Goal: Task Accomplishment & Management: Complete application form

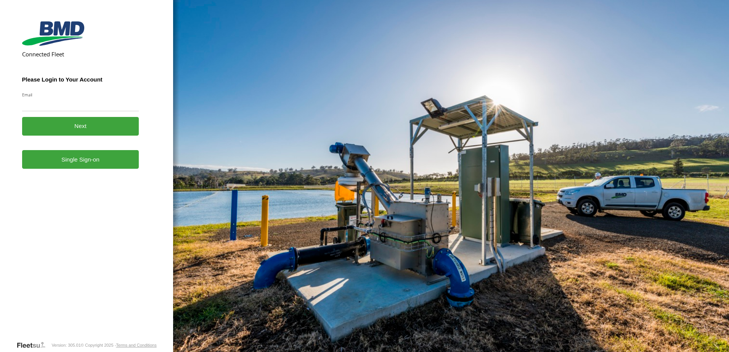
click at [101, 167] on link "Single Sign-on" at bounding box center [80, 159] width 117 height 19
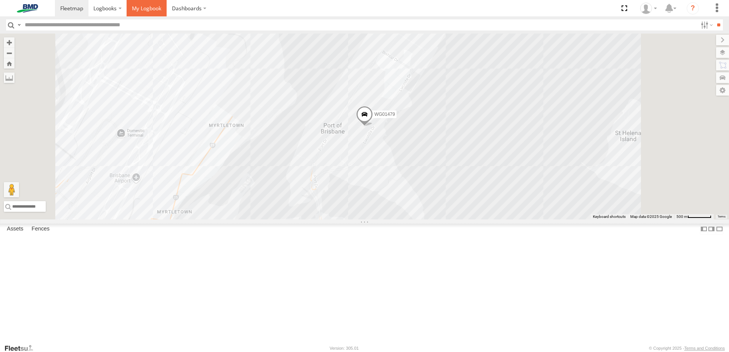
click at [157, 6] on span at bounding box center [146, 8] width 29 height 7
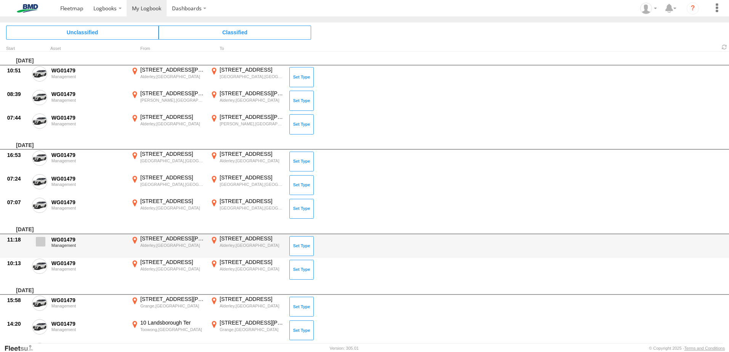
drag, startPoint x: 42, startPoint y: 243, endPoint x: 41, endPoint y: 261, distance: 18.3
click at [43, 244] on span at bounding box center [41, 242] width 10 height 10
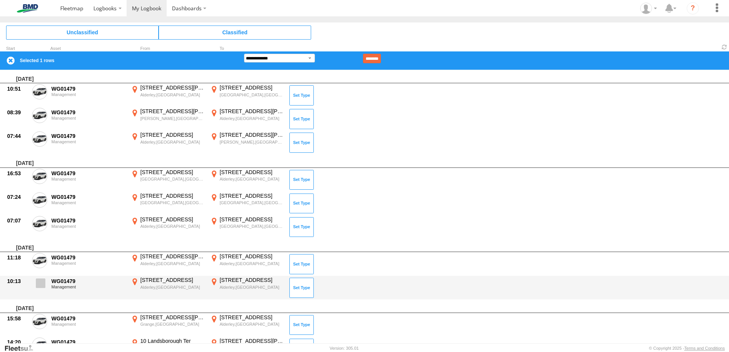
drag, startPoint x: 42, startPoint y: 286, endPoint x: 46, endPoint y: 302, distance: 16.9
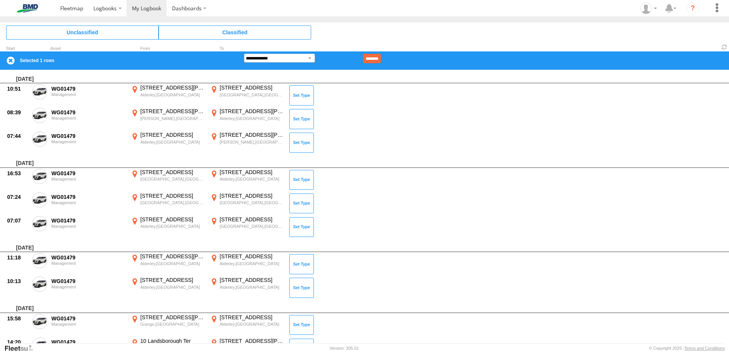
click at [0, 0] on span at bounding box center [0, 0] width 0 height 0
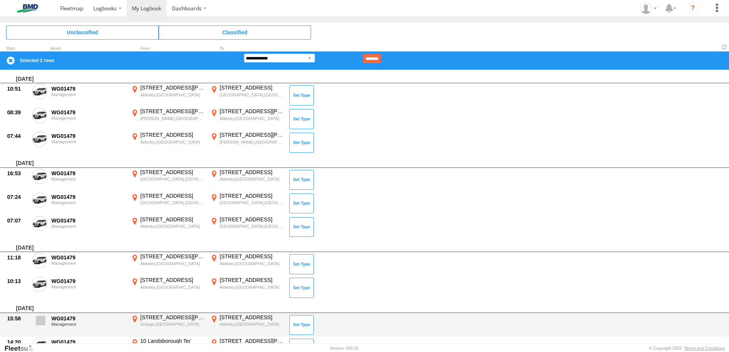
click at [42, 322] on span at bounding box center [41, 321] width 10 height 10
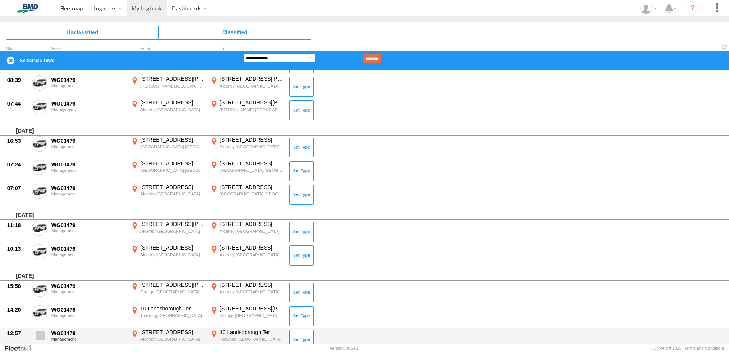
scroll to position [76, 0]
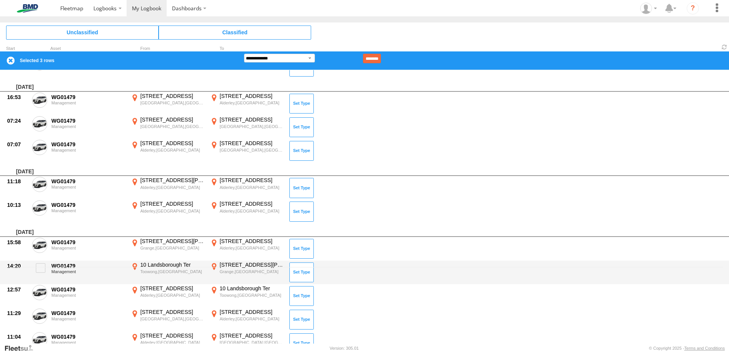
drag, startPoint x: 39, startPoint y: 269, endPoint x: 40, endPoint y: 282, distance: 13.7
click at [39, 270] on span at bounding box center [41, 268] width 10 height 10
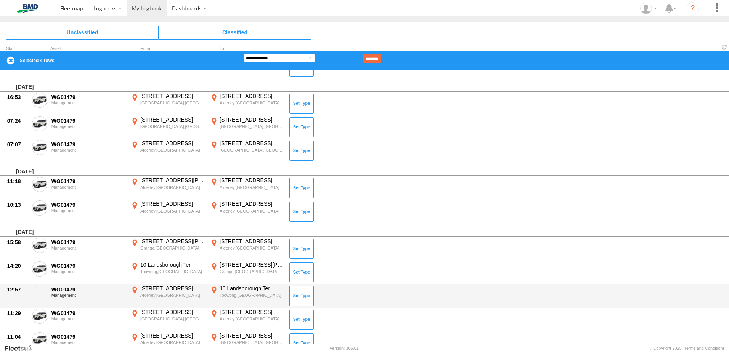
drag, startPoint x: 40, startPoint y: 293, endPoint x: 43, endPoint y: 307, distance: 14.4
click at [42, 297] on label at bounding box center [39, 294] width 15 height 18
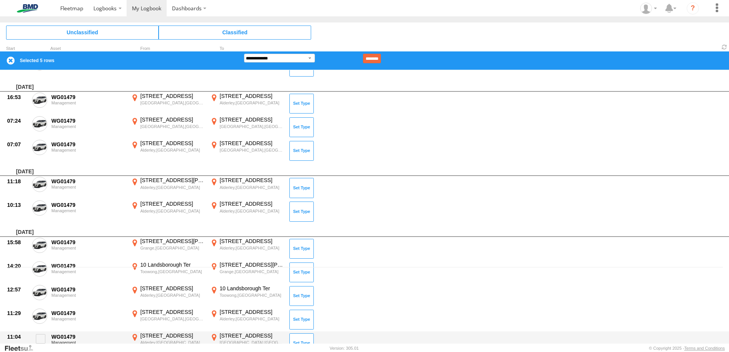
drag, startPoint x: 40, startPoint y: 318, endPoint x: 40, endPoint y: 332, distance: 14.5
click at [0, 0] on span at bounding box center [0, 0] width 0 height 0
click at [41, 336] on span at bounding box center [41, 339] width 10 height 10
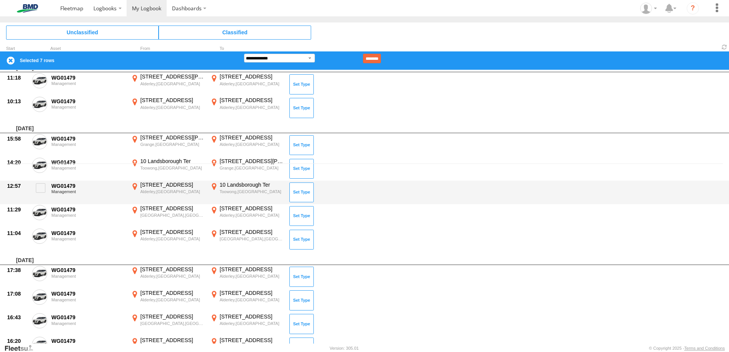
scroll to position [229, 0]
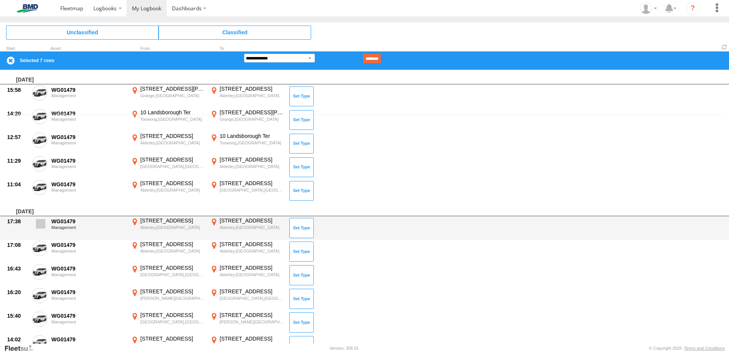
drag, startPoint x: 44, startPoint y: 228, endPoint x: 46, endPoint y: 232, distance: 3.9
click at [45, 229] on label at bounding box center [39, 226] width 15 height 18
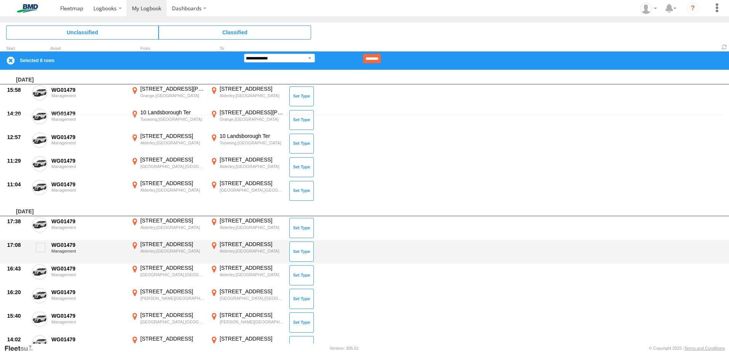
drag, startPoint x: 40, startPoint y: 257, endPoint x: 40, endPoint y: 263, distance: 5.7
click at [40, 259] on div "17:08 WG01479 Management 19 Railway St Alderley,QLD -27.42368 152.99888 25 Rail…" at bounding box center [364, 252] width 729 height 24
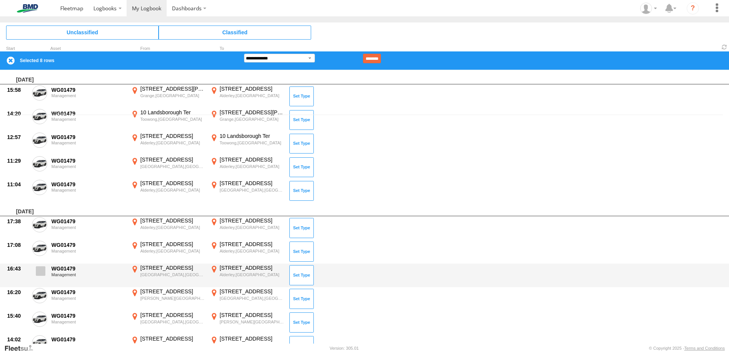
click at [40, 276] on label at bounding box center [39, 274] width 15 height 18
drag, startPoint x: 40, startPoint y: 298, endPoint x: 40, endPoint y: 280, distance: 18.3
click at [0, 0] on span at bounding box center [0, 0] width 0 height 0
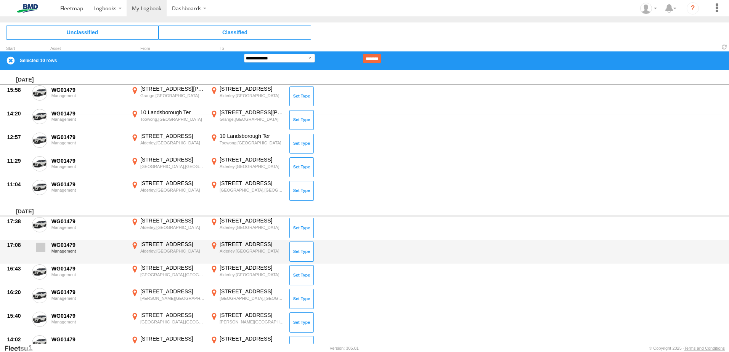
click at [39, 250] on span at bounding box center [41, 248] width 10 height 10
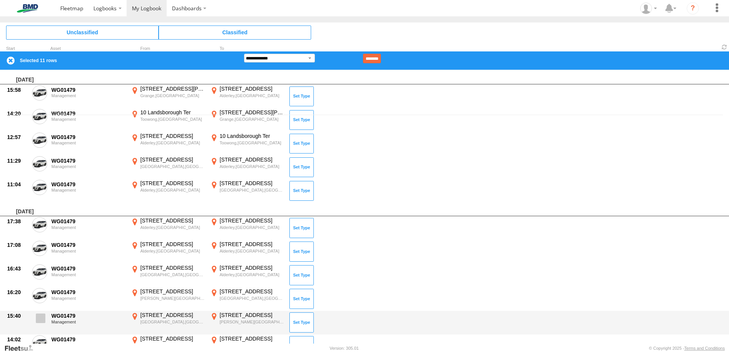
click at [43, 315] on span at bounding box center [41, 319] width 10 height 10
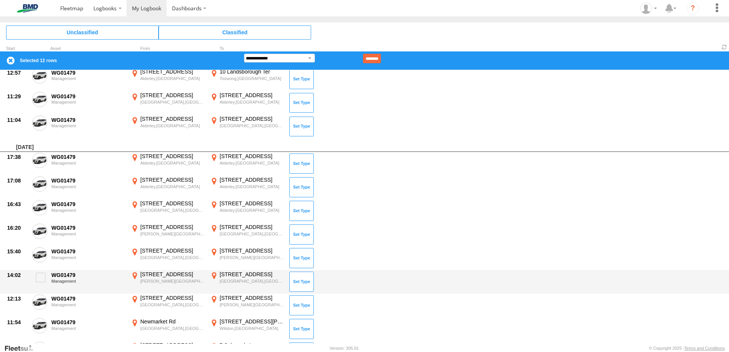
scroll to position [343, 0]
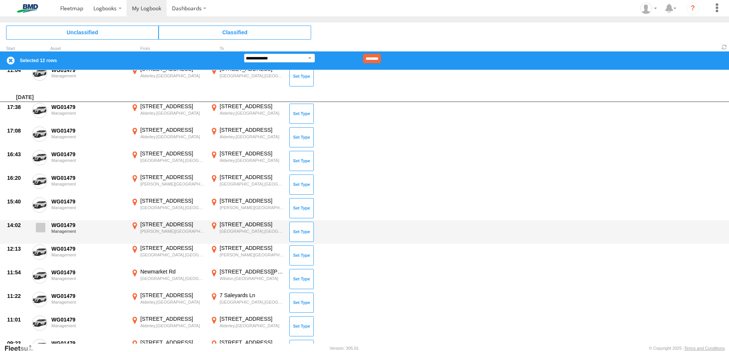
click at [38, 228] on span at bounding box center [41, 228] width 10 height 10
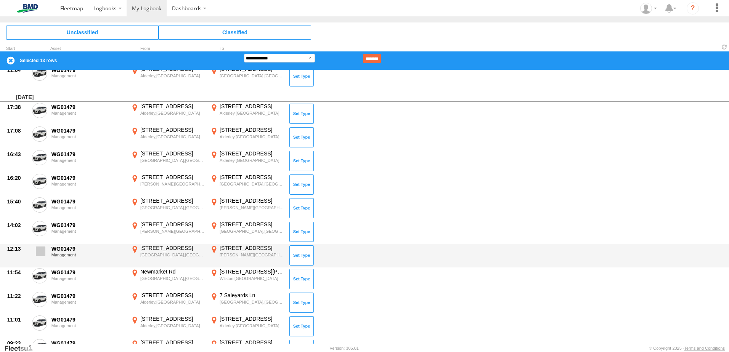
click at [42, 254] on span at bounding box center [41, 252] width 10 height 10
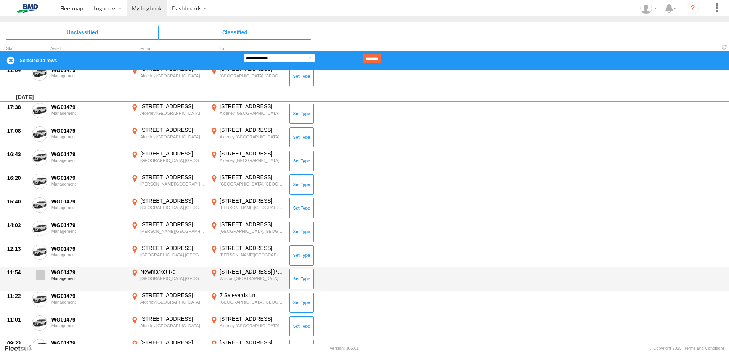
click at [41, 274] on span at bounding box center [41, 275] width 10 height 10
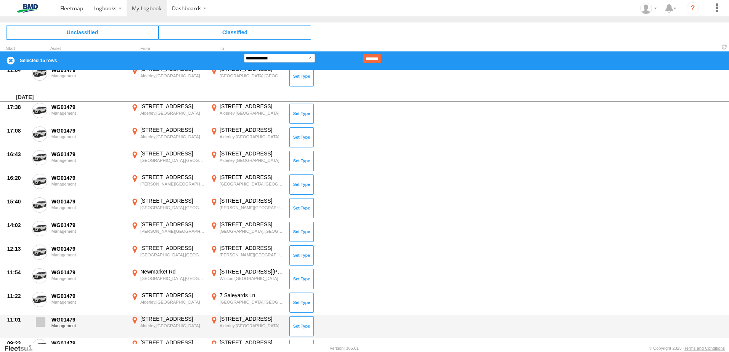
drag, startPoint x: 35, startPoint y: 299, endPoint x: 46, endPoint y: 319, distance: 22.8
click at [36, 300] on label at bounding box center [39, 301] width 15 height 18
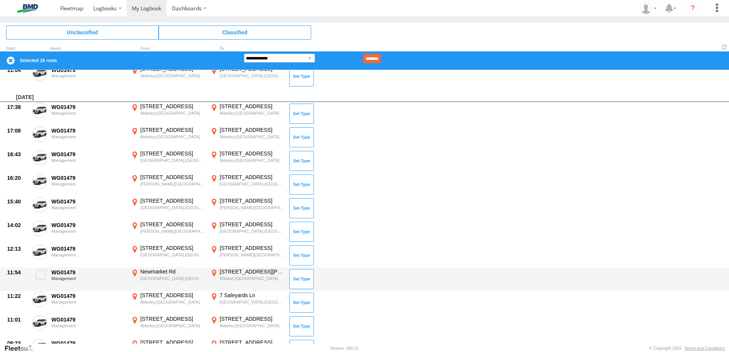
drag, startPoint x: 41, startPoint y: 322, endPoint x: 49, endPoint y: 285, distance: 37.5
click at [0, 0] on span at bounding box center [0, 0] width 0 height 0
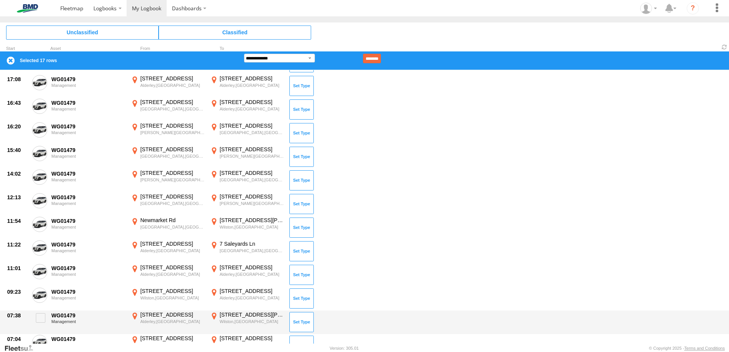
scroll to position [457, 0]
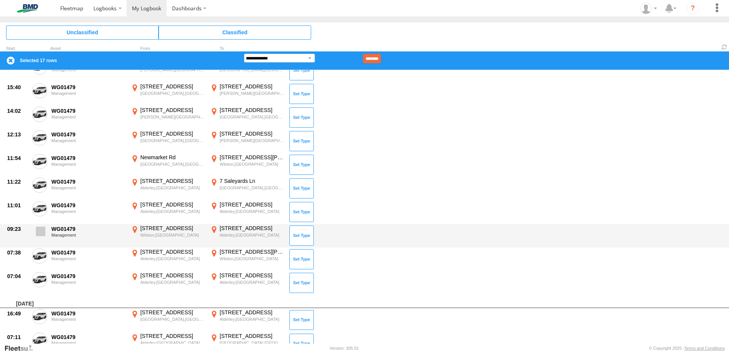
click at [39, 233] on span at bounding box center [41, 232] width 10 height 10
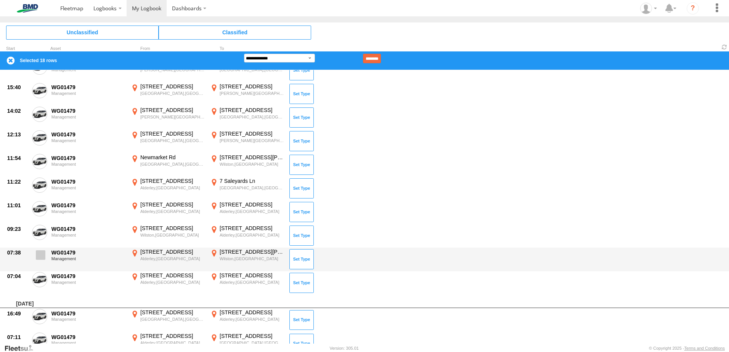
click at [40, 258] on span at bounding box center [41, 255] width 10 height 10
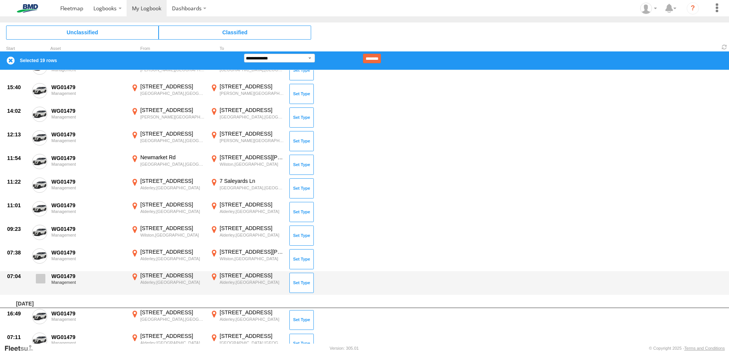
click at [39, 282] on span at bounding box center [41, 279] width 10 height 10
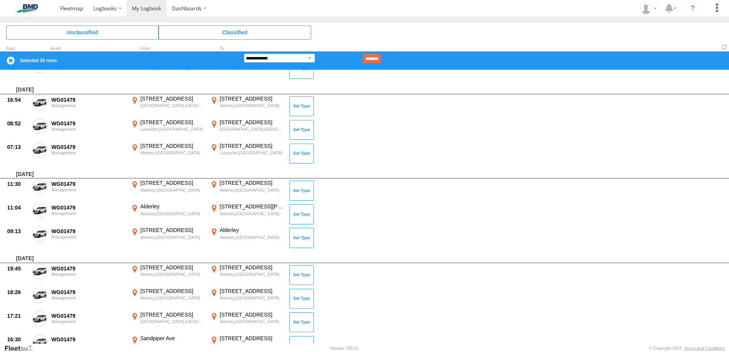
scroll to position [801, 0]
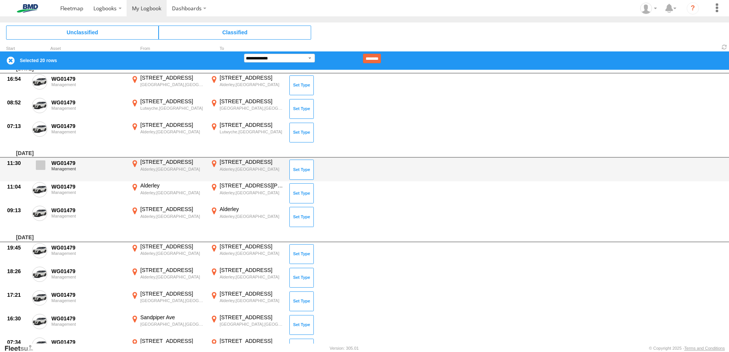
click at [40, 169] on span at bounding box center [41, 165] width 10 height 10
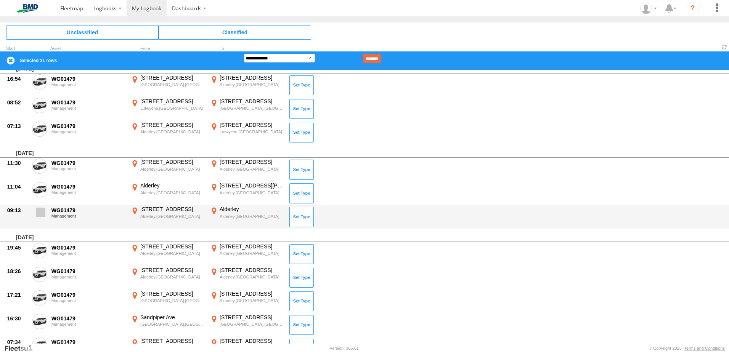
drag, startPoint x: 39, startPoint y: 190, endPoint x: 40, endPoint y: 210, distance: 19.5
click at [0, 0] on span at bounding box center [0, 0] width 0 height 0
click at [40, 215] on span at bounding box center [41, 213] width 10 height 10
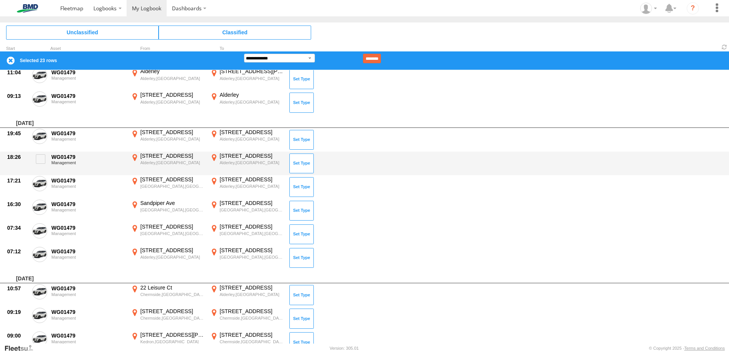
scroll to position [953, 0]
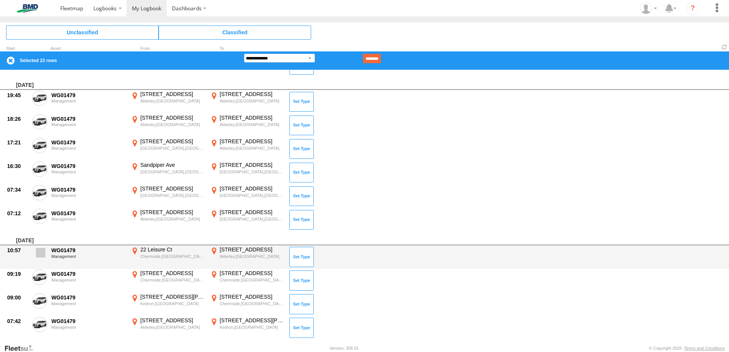
click at [43, 255] on span at bounding box center [41, 253] width 10 height 10
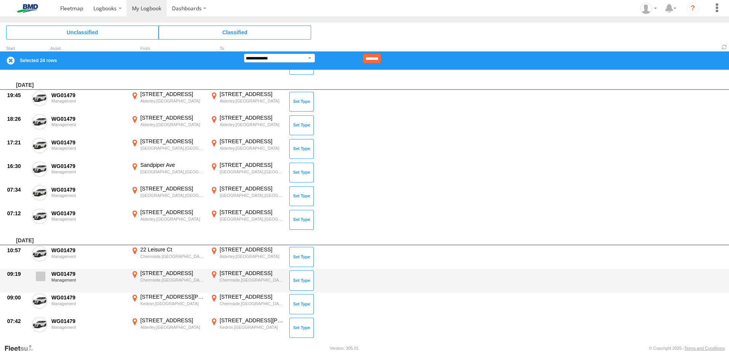
click at [41, 277] on span at bounding box center [41, 277] width 10 height 10
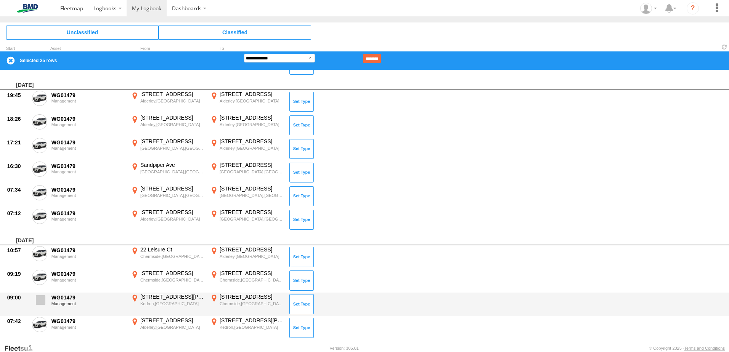
click at [42, 302] on span at bounding box center [41, 300] width 10 height 10
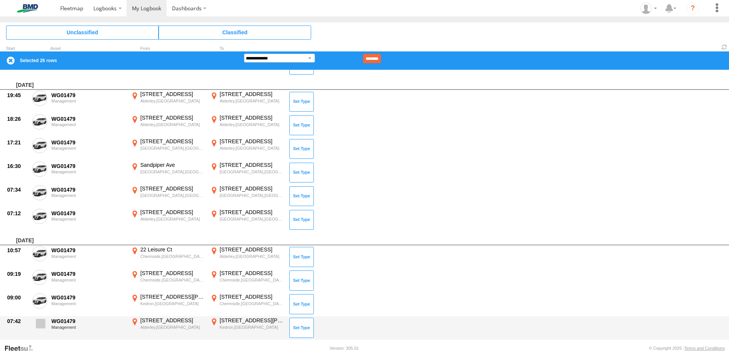
click at [44, 321] on span at bounding box center [41, 324] width 10 height 10
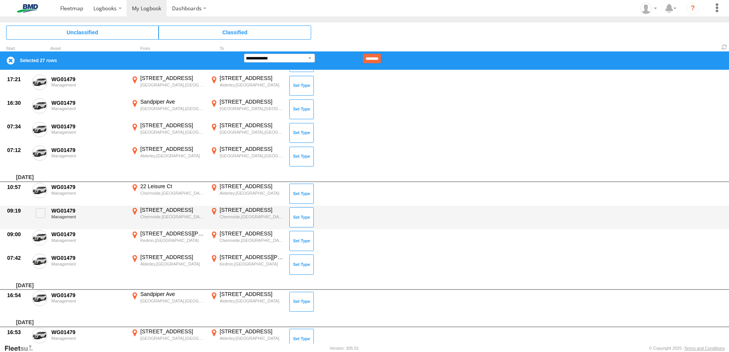
scroll to position [1029, 0]
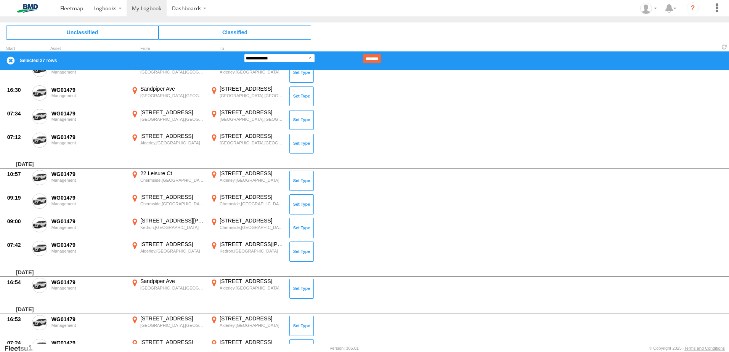
click at [301, 57] on select "**********" at bounding box center [279, 58] width 71 height 9
click at [244, 54] on select "**********" at bounding box center [279, 58] width 71 height 9
click at [381, 60] on input "********" at bounding box center [372, 59] width 18 height 10
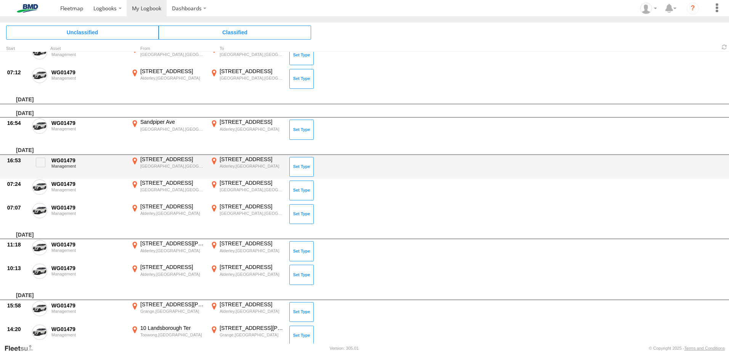
scroll to position [562, 0]
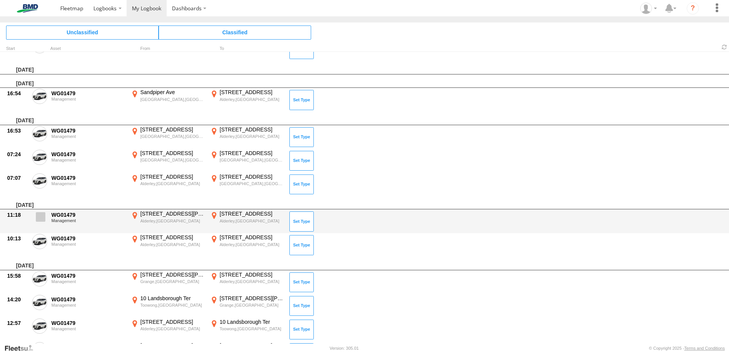
click at [39, 215] on span at bounding box center [41, 217] width 10 height 10
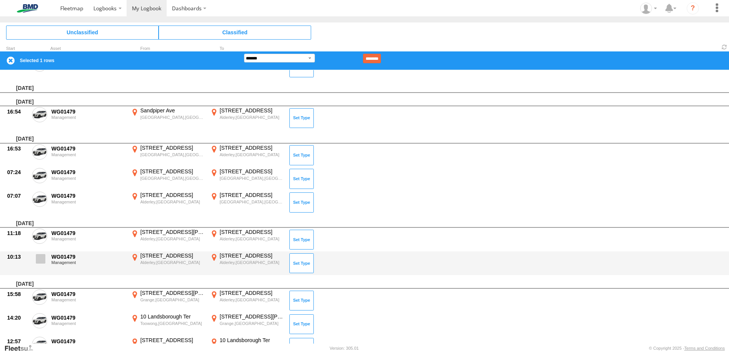
click at [42, 261] on span at bounding box center [41, 259] width 10 height 10
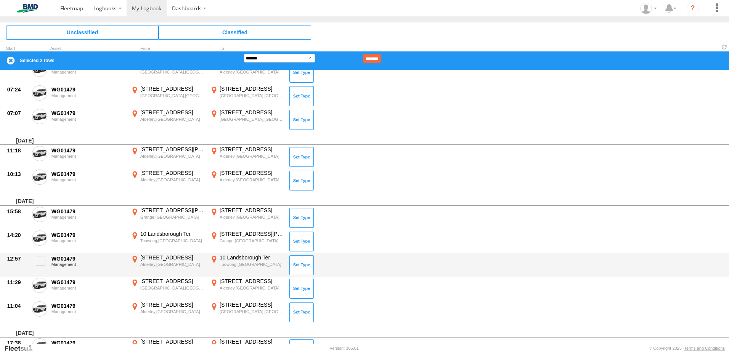
scroll to position [676, 0]
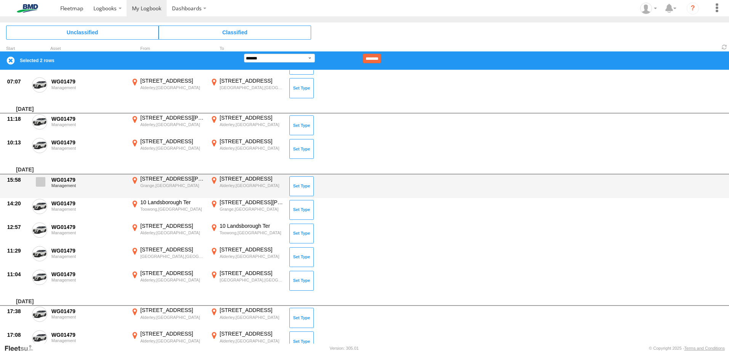
click at [43, 184] on span at bounding box center [41, 182] width 10 height 10
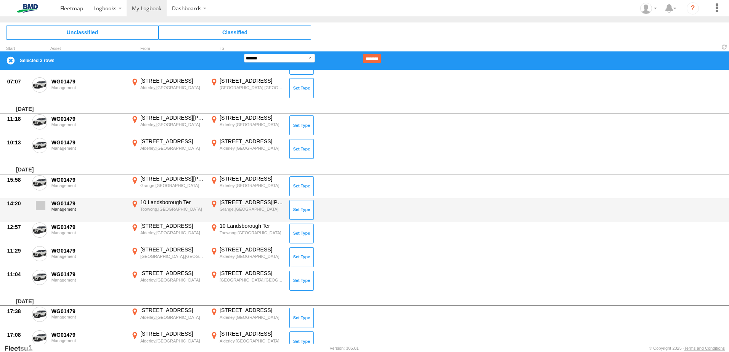
click at [43, 212] on label at bounding box center [39, 208] width 15 height 18
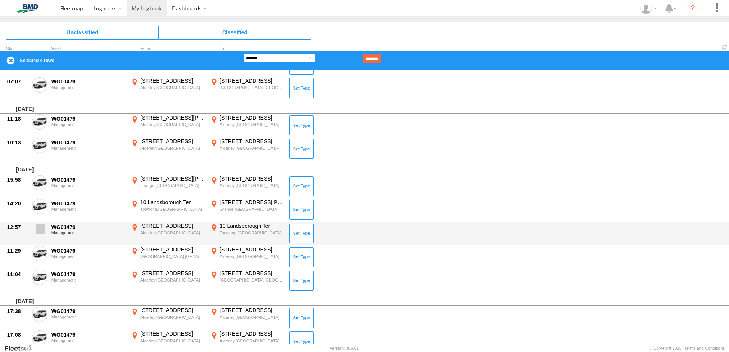
click at [40, 229] on span at bounding box center [41, 230] width 10 height 10
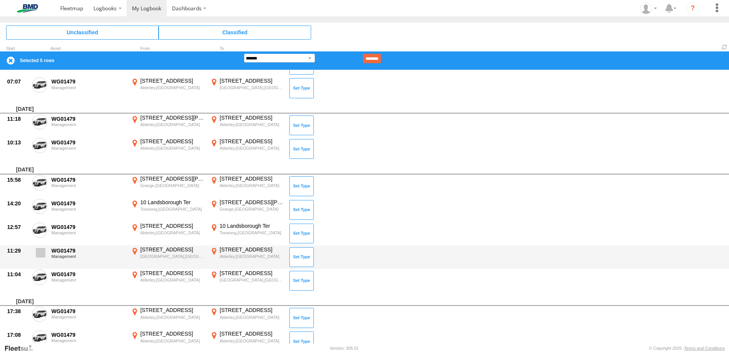
click at [39, 254] on span at bounding box center [41, 253] width 10 height 10
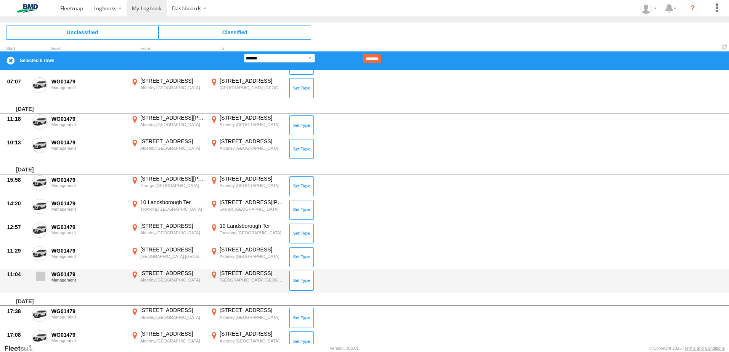
click at [41, 274] on span at bounding box center [41, 277] width 10 height 10
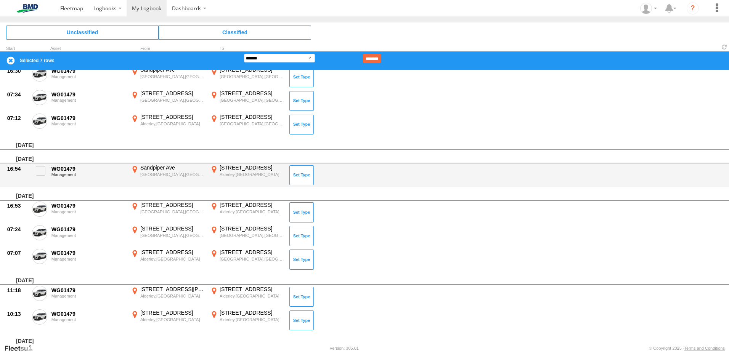
scroll to position [486, 0]
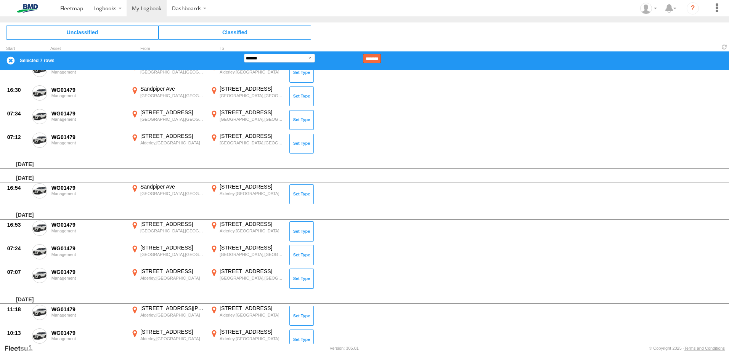
click at [381, 60] on input "********" at bounding box center [372, 59] width 18 height 10
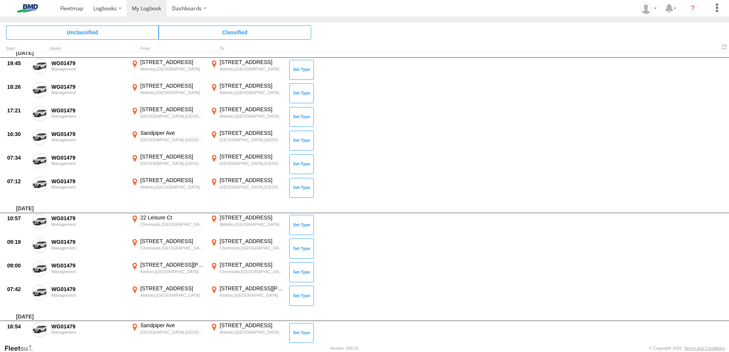
scroll to position [1197, 0]
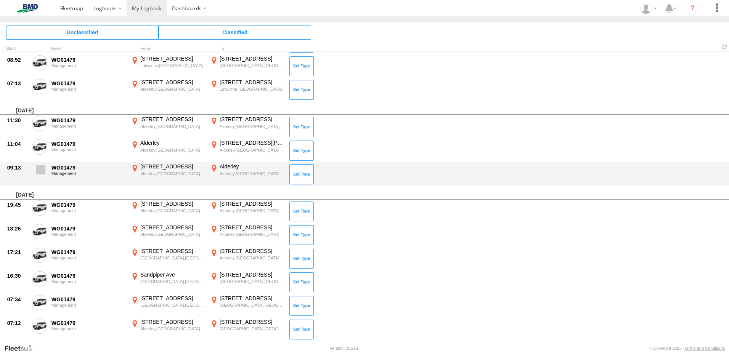
click at [44, 173] on span at bounding box center [41, 170] width 10 height 10
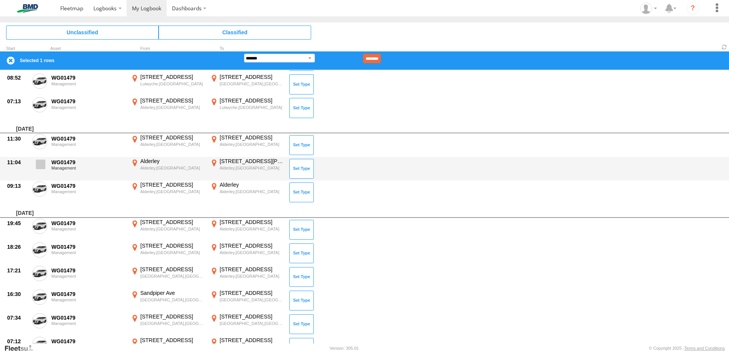
click at [39, 164] on span at bounding box center [41, 165] width 10 height 10
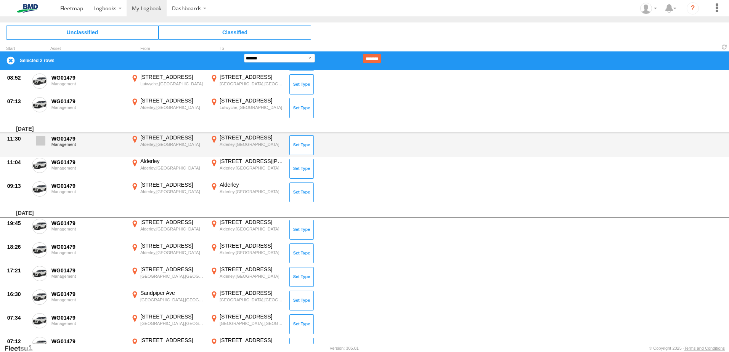
click at [41, 147] on label at bounding box center [39, 143] width 15 height 18
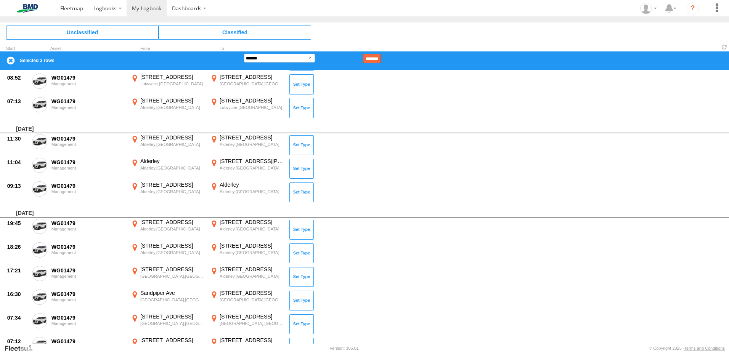
click at [381, 58] on input "********" at bounding box center [372, 59] width 18 height 10
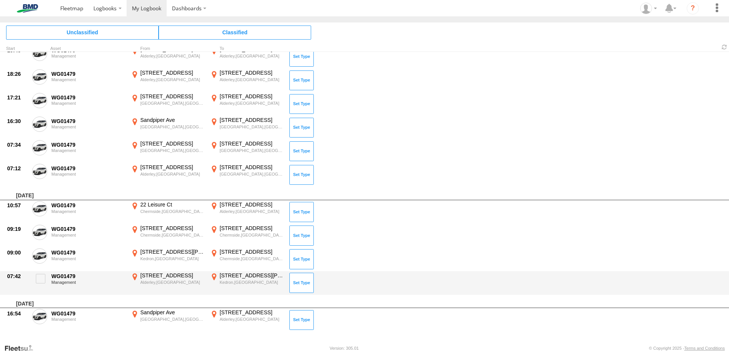
scroll to position [1384, 0]
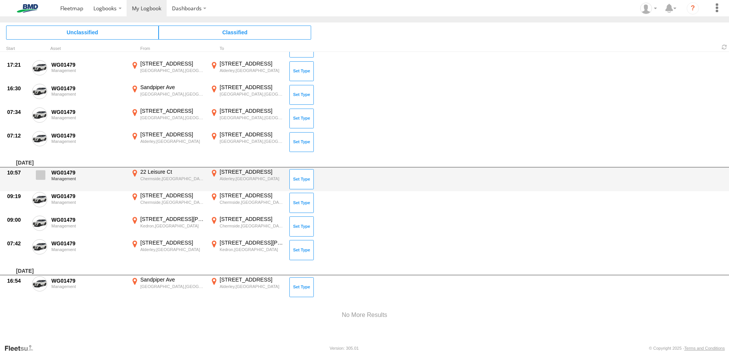
click at [40, 179] on span at bounding box center [41, 175] width 10 height 10
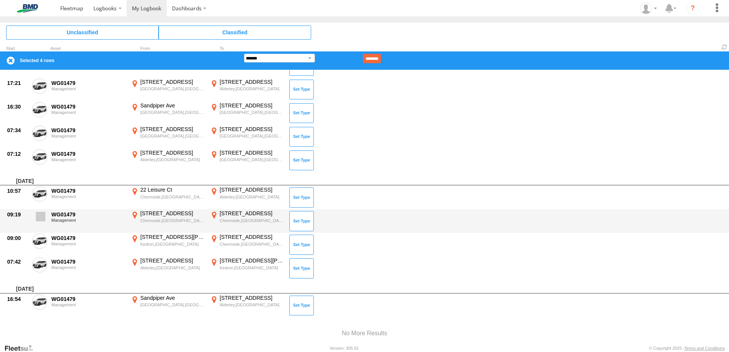
click at [41, 215] on span at bounding box center [41, 217] width 10 height 10
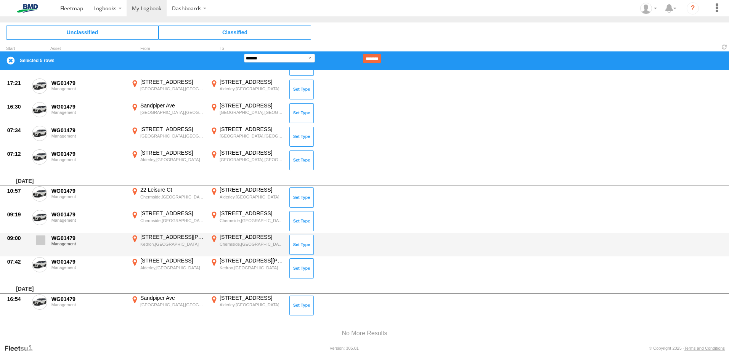
click at [38, 242] on span at bounding box center [41, 241] width 10 height 10
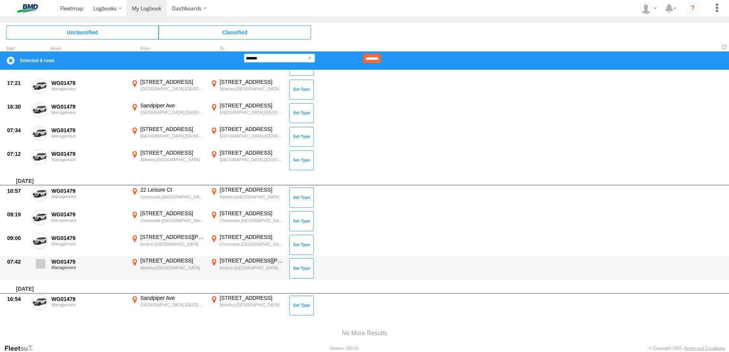
click at [40, 265] on span at bounding box center [41, 264] width 10 height 10
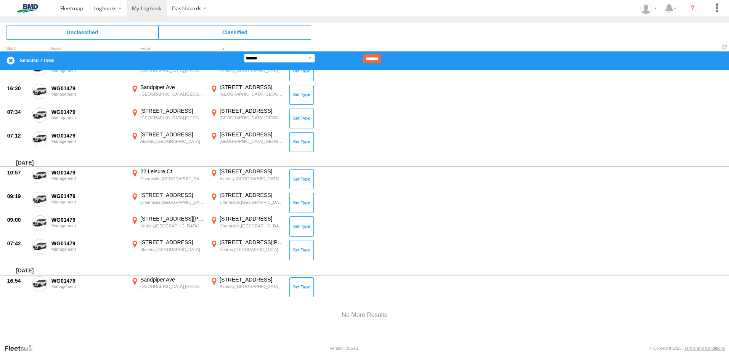
scroll to position [1314, 0]
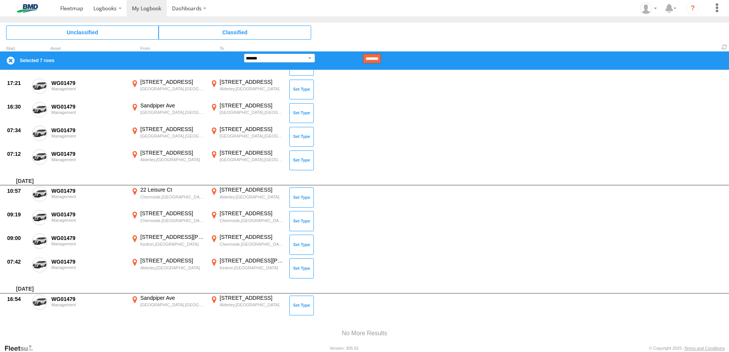
click at [381, 57] on input "********" at bounding box center [372, 59] width 18 height 10
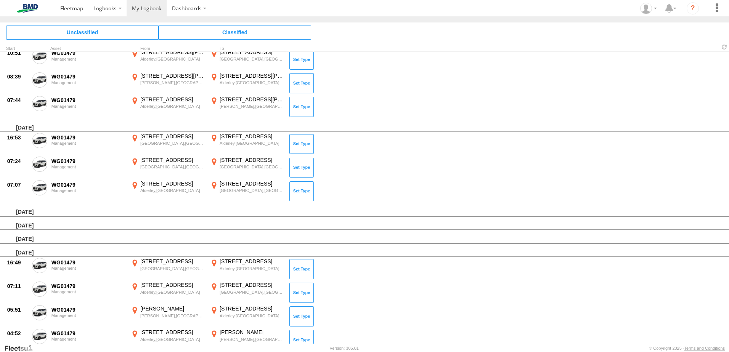
scroll to position [0, 0]
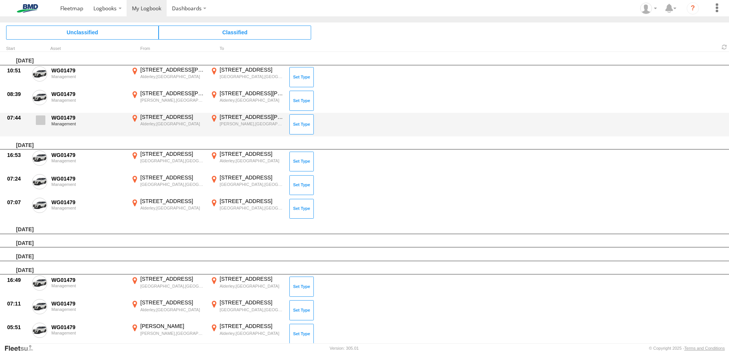
click at [42, 122] on span at bounding box center [41, 121] width 10 height 10
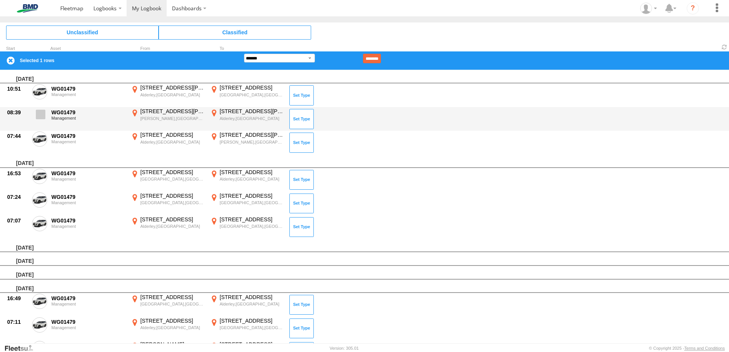
click at [41, 111] on span at bounding box center [41, 115] width 10 height 10
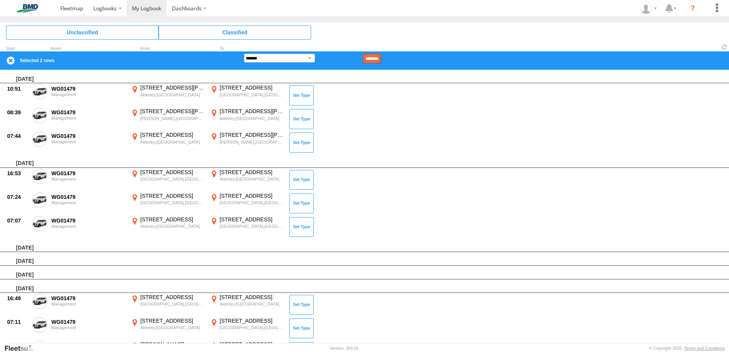
click at [381, 54] on input "********" at bounding box center [372, 59] width 18 height 10
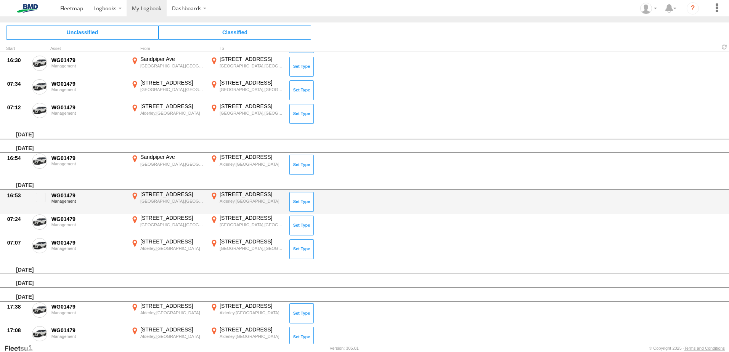
scroll to position [457, 0]
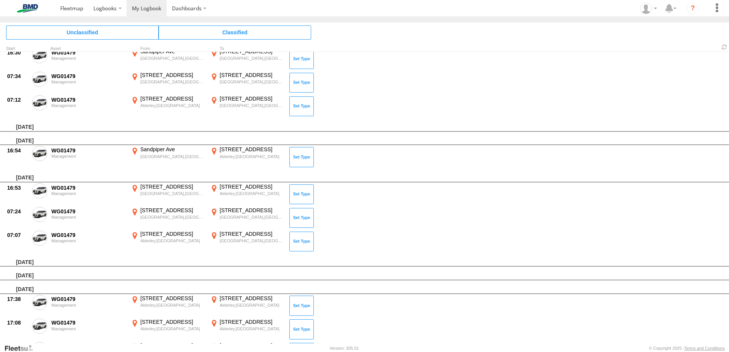
click at [0, 0] on span at bounding box center [0, 0] width 0 height 0
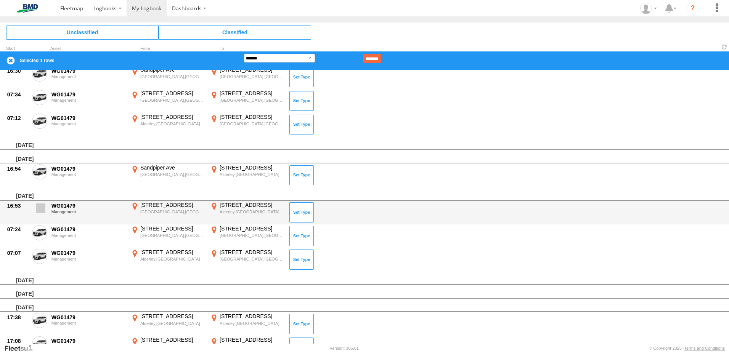
click at [42, 209] on span at bounding box center [41, 209] width 10 height 10
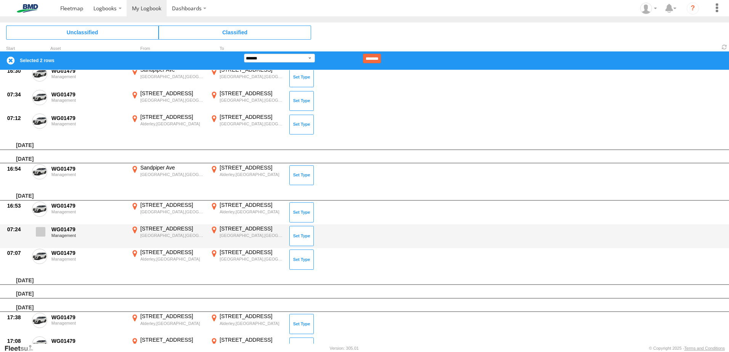
click at [42, 232] on span at bounding box center [41, 232] width 10 height 10
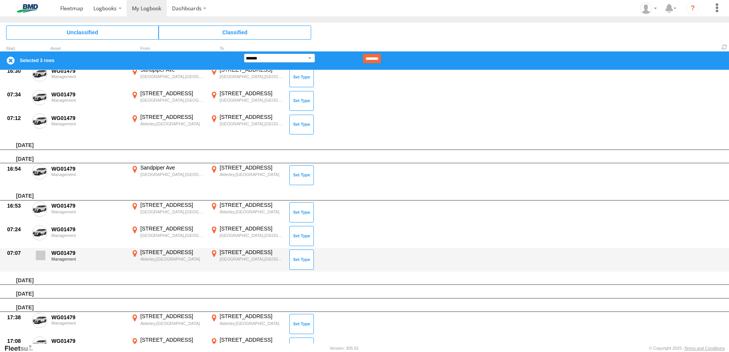
click at [43, 255] on span at bounding box center [41, 256] width 10 height 10
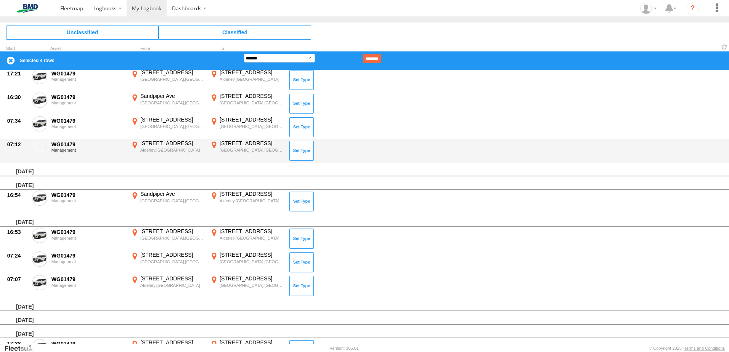
scroll to position [419, 0]
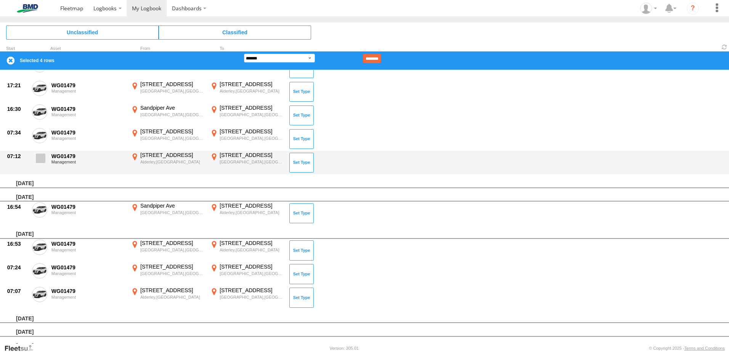
click at [43, 159] on span at bounding box center [41, 159] width 10 height 10
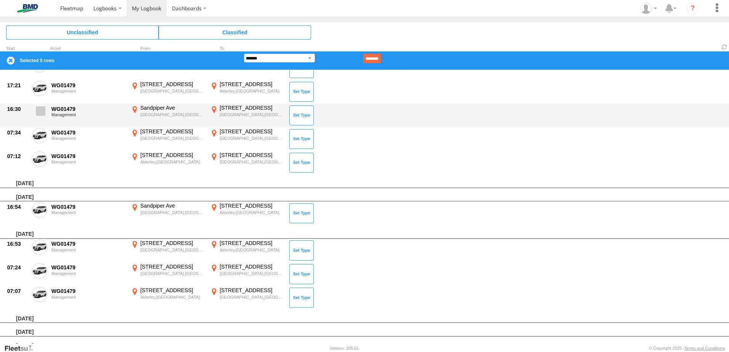
drag, startPoint x: 42, startPoint y: 137, endPoint x: 39, endPoint y: 113, distance: 24.1
click at [0, 0] on span at bounding box center [0, 0] width 0 height 0
click at [39, 109] on span at bounding box center [41, 111] width 10 height 10
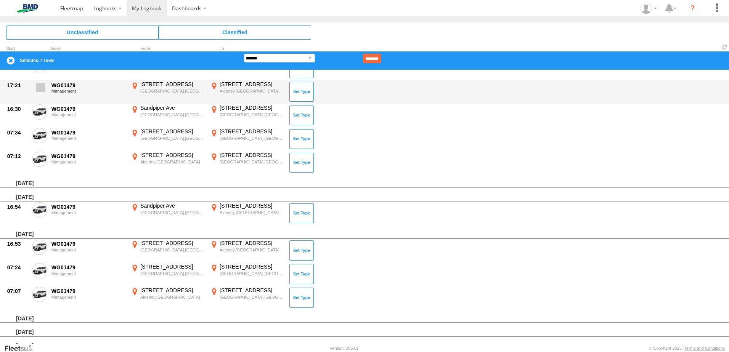
click at [40, 89] on span at bounding box center [41, 88] width 10 height 10
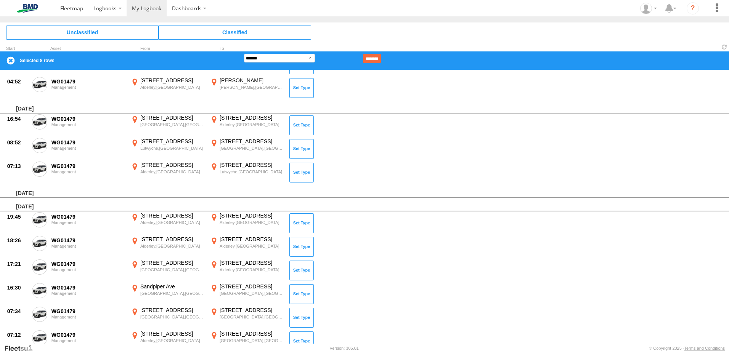
scroll to position [229, 0]
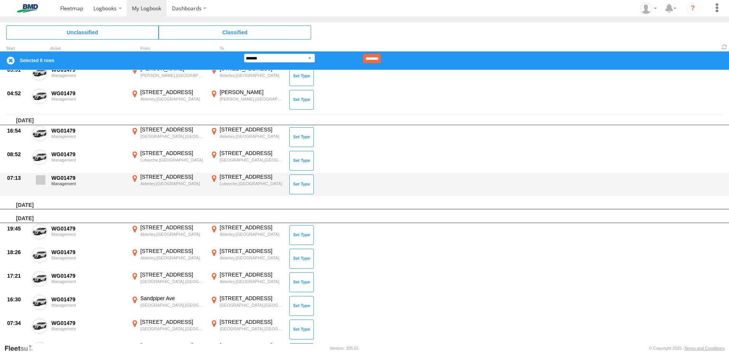
click at [39, 181] on span at bounding box center [41, 180] width 10 height 10
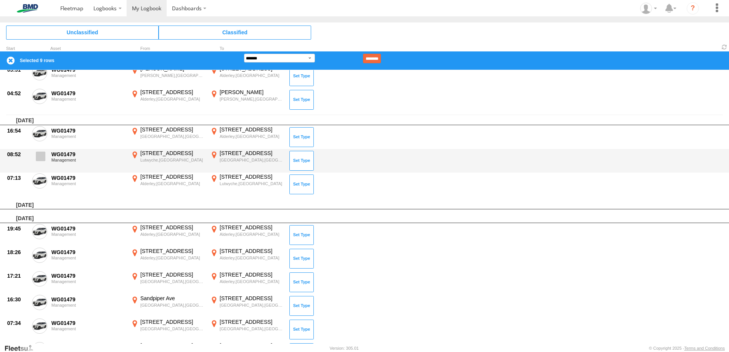
click at [41, 158] on span at bounding box center [41, 157] width 10 height 10
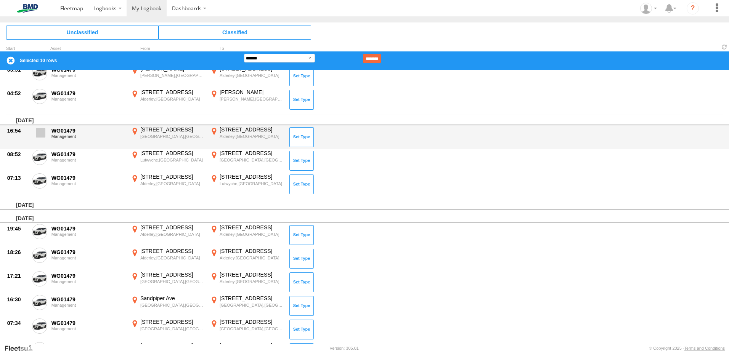
click at [40, 132] on span at bounding box center [41, 133] width 10 height 10
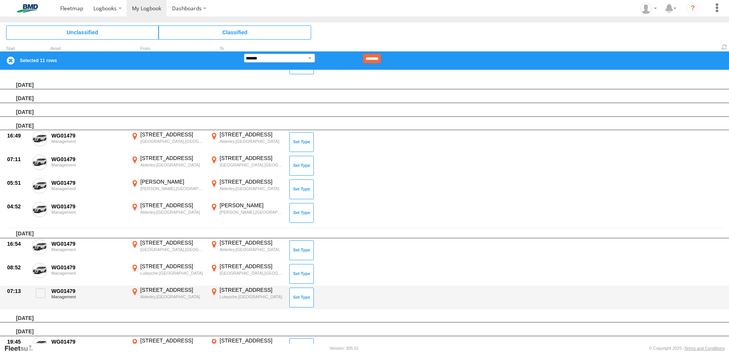
scroll to position [114, 0]
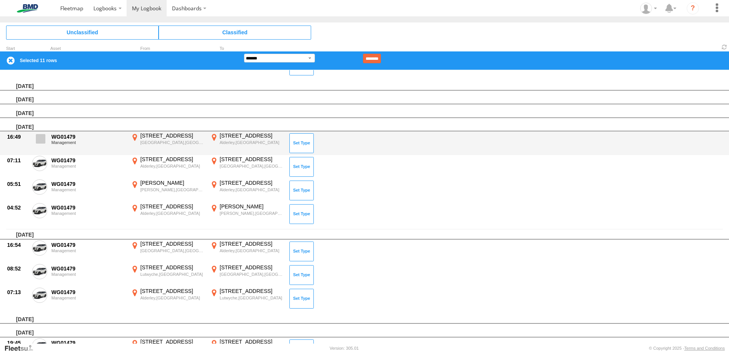
click at [40, 138] on span at bounding box center [41, 139] width 10 height 10
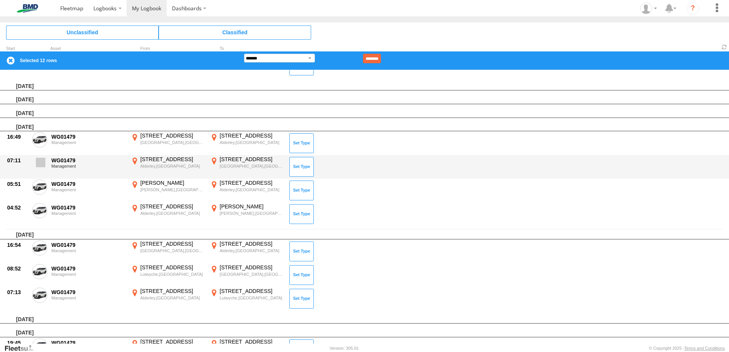
click at [40, 165] on span at bounding box center [41, 163] width 10 height 10
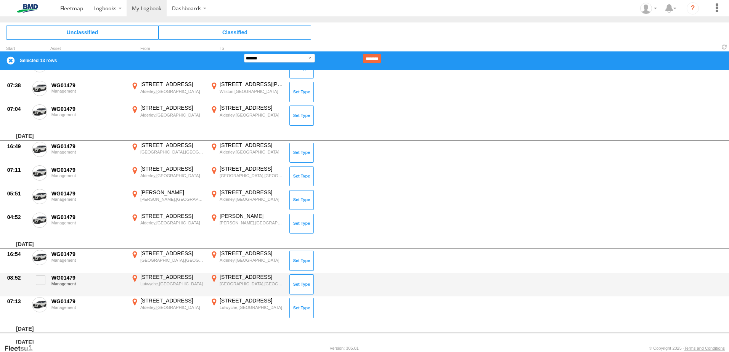
scroll to position [991, 0]
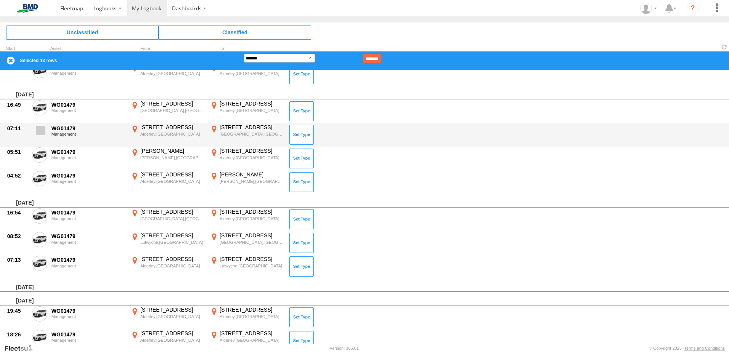
click at [42, 130] on span at bounding box center [41, 131] width 10 height 10
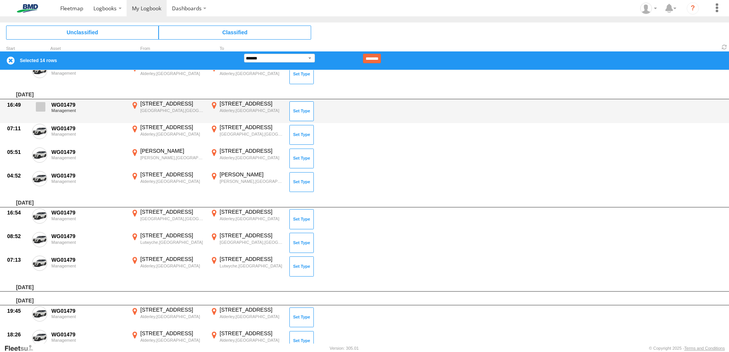
click at [37, 109] on span at bounding box center [41, 107] width 10 height 10
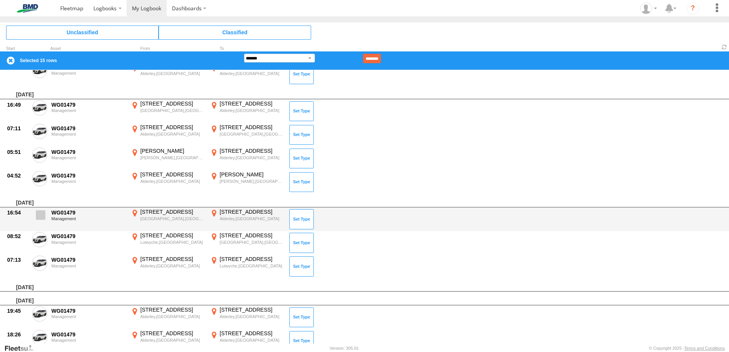
click at [41, 216] on span at bounding box center [41, 215] width 10 height 10
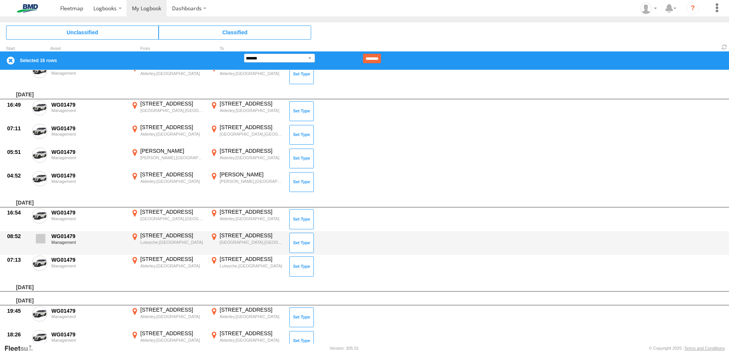
click at [40, 239] on span at bounding box center [41, 239] width 10 height 10
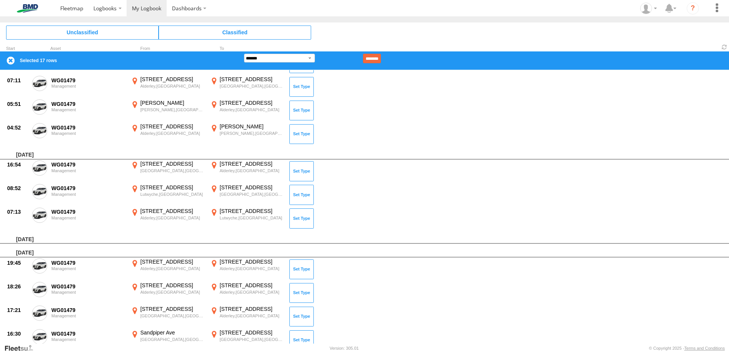
scroll to position [1029, 0]
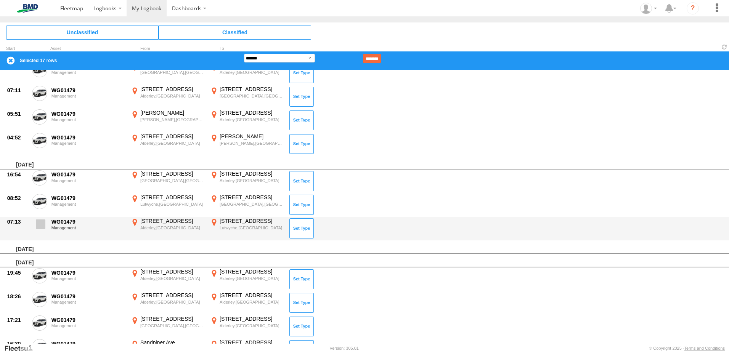
click at [42, 227] on span at bounding box center [41, 225] width 10 height 10
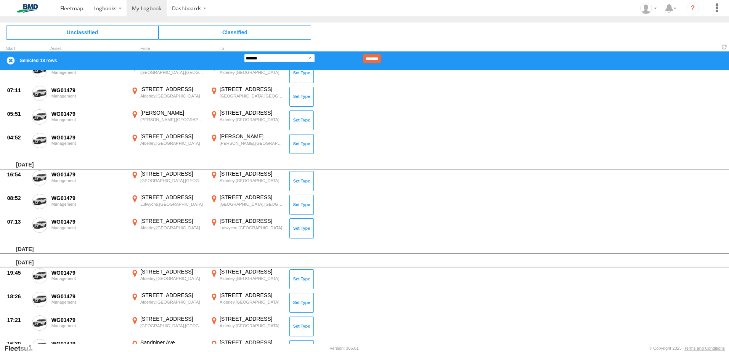
click at [268, 59] on select "**********" at bounding box center [279, 58] width 71 height 9
select select "**"
click at [244, 54] on select "**********" at bounding box center [279, 58] width 71 height 9
click at [381, 59] on input "********" at bounding box center [372, 59] width 18 height 10
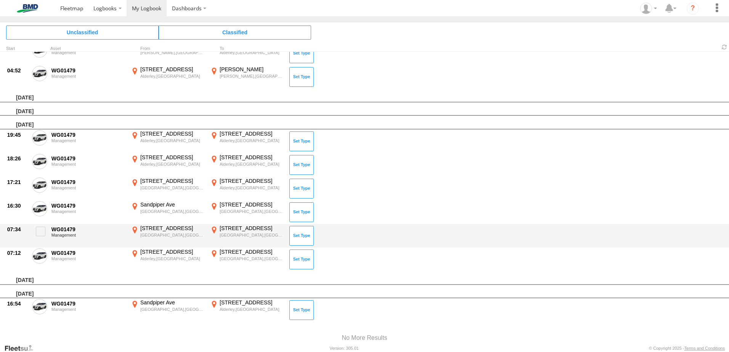
scroll to position [746, 0]
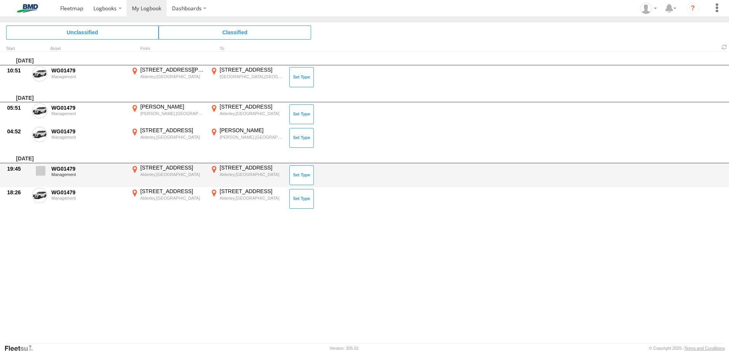
click at [0, 0] on span at bounding box center [0, 0] width 0 height 0
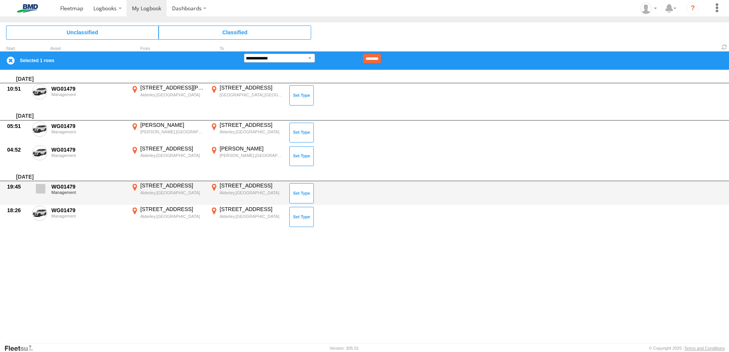
click at [42, 189] on span at bounding box center [41, 189] width 10 height 10
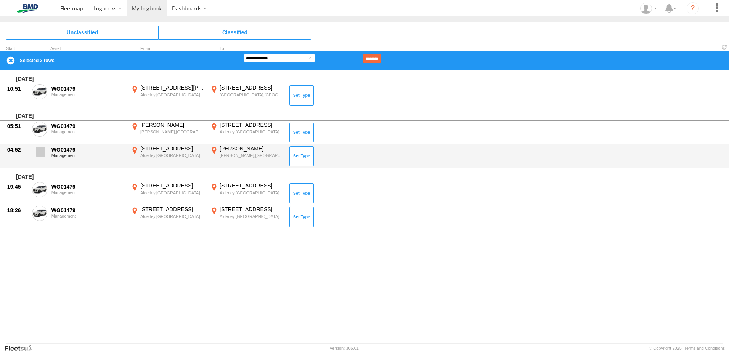
click at [41, 156] on span at bounding box center [41, 152] width 10 height 10
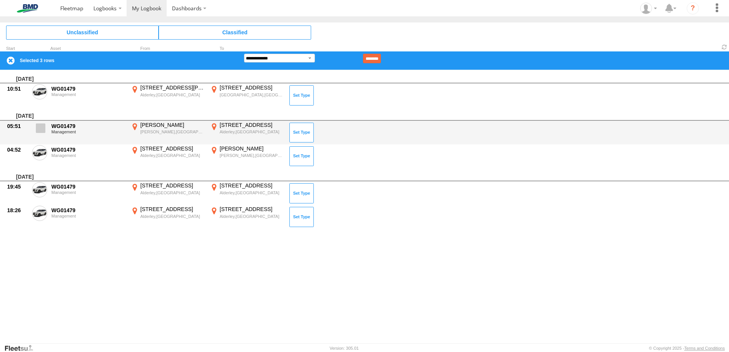
click at [39, 133] on span at bounding box center [41, 129] width 10 height 10
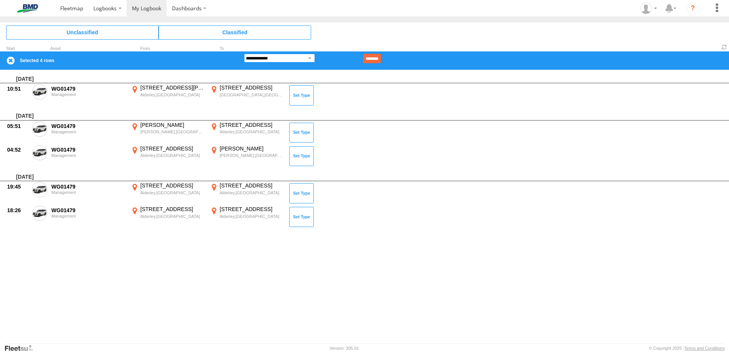
click at [279, 59] on select "**********" at bounding box center [279, 58] width 71 height 9
click at [244, 54] on select "**********" at bounding box center [279, 58] width 71 height 9
click at [381, 56] on input "********" at bounding box center [372, 59] width 18 height 10
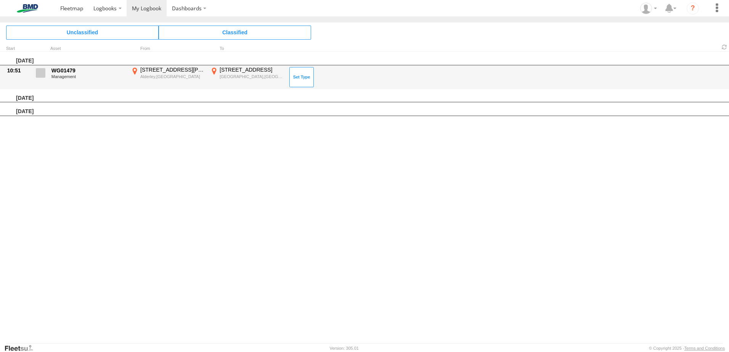
click at [40, 74] on span at bounding box center [41, 73] width 10 height 10
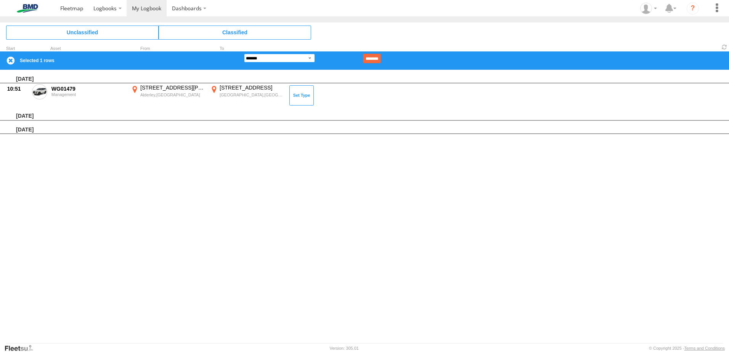
click at [295, 59] on select "**********" at bounding box center [279, 58] width 71 height 9
select select "**"
click at [244, 54] on select "**********" at bounding box center [279, 58] width 71 height 9
click at [381, 57] on input "********" at bounding box center [372, 59] width 18 height 10
